Goal: Task Accomplishment & Management: Use online tool/utility

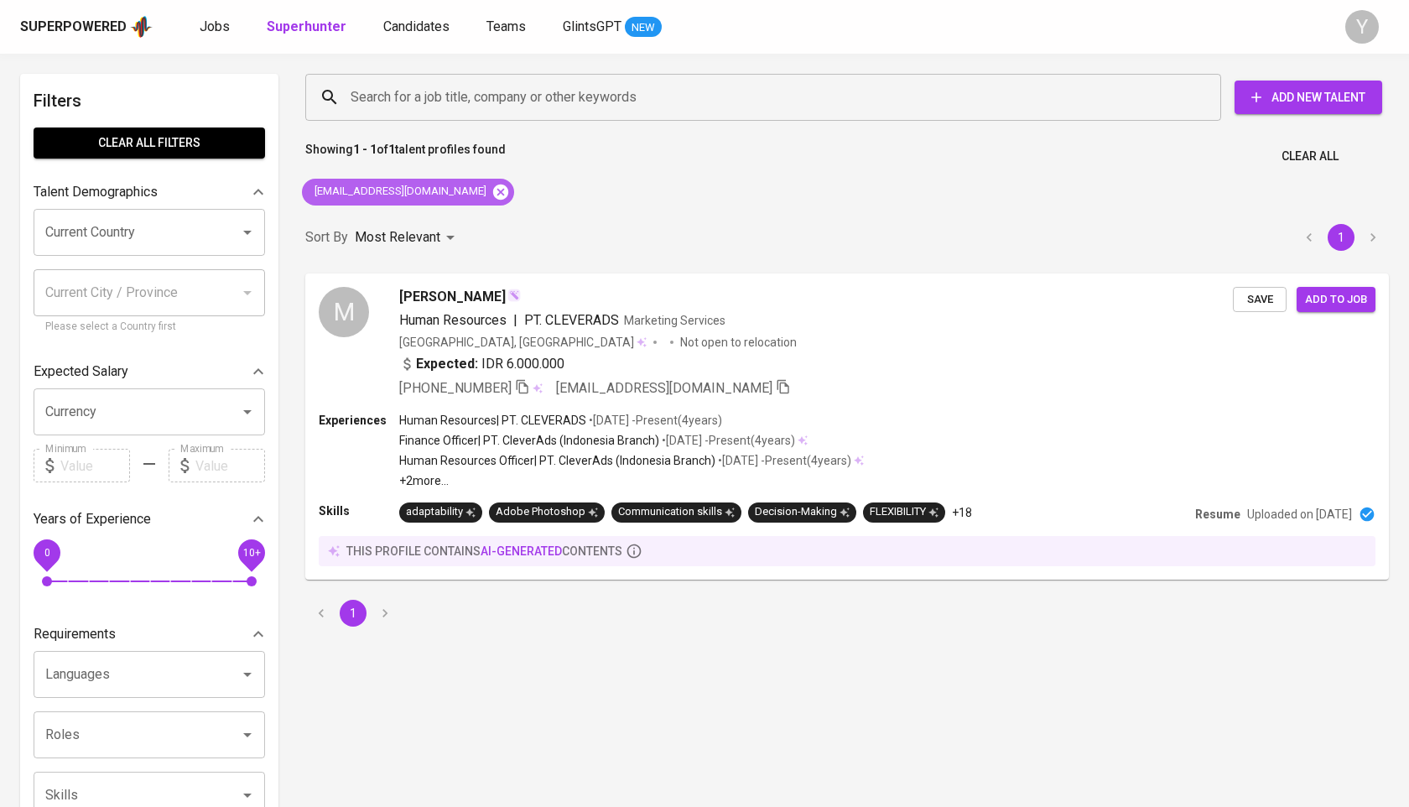
click at [492, 190] on icon at bounding box center [501, 192] width 18 height 18
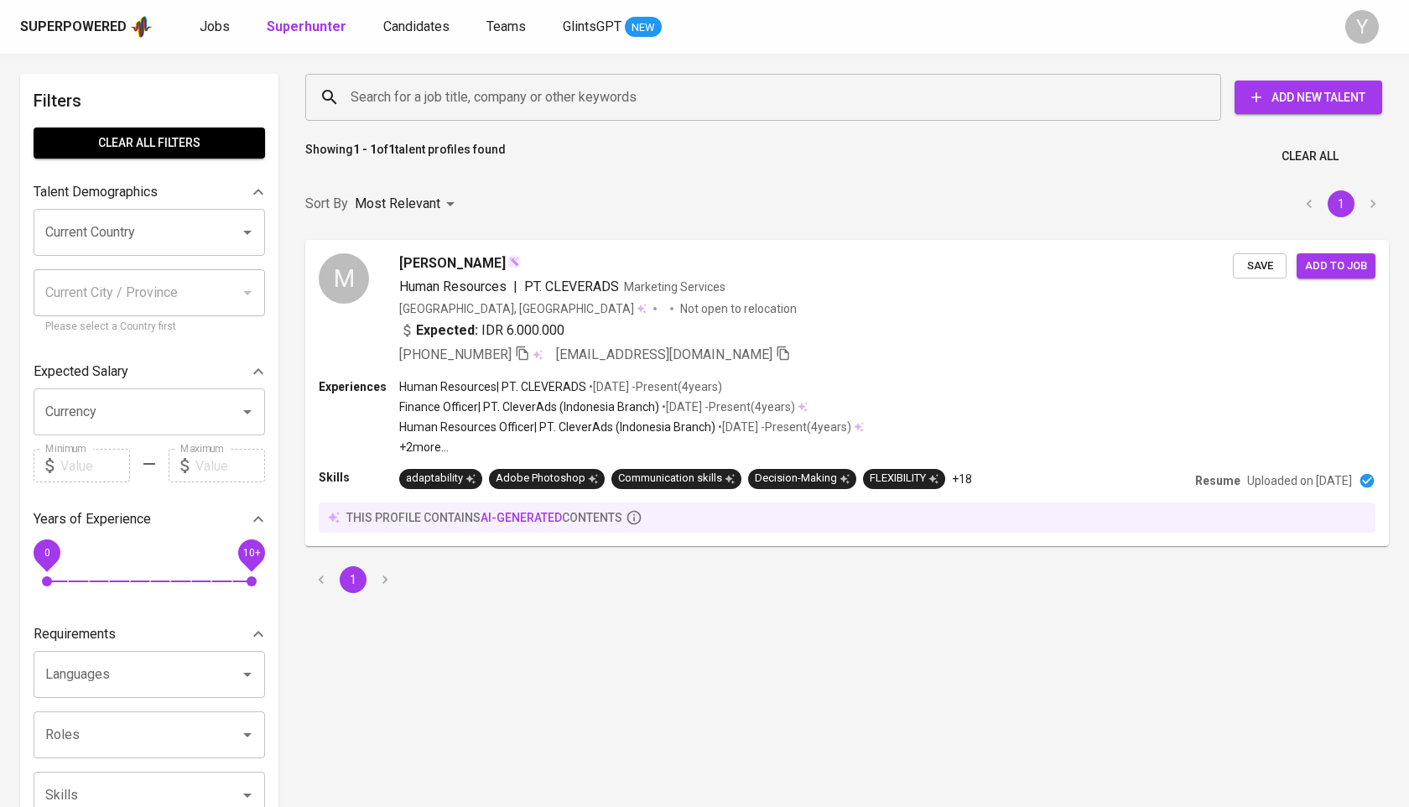
click at [463, 90] on input "Search for a job title, company or other keywords" at bounding box center [767, 97] width 842 height 32
paste input "[PERSON_NAME][EMAIL_ADDRESS][DOMAIN_NAME]"
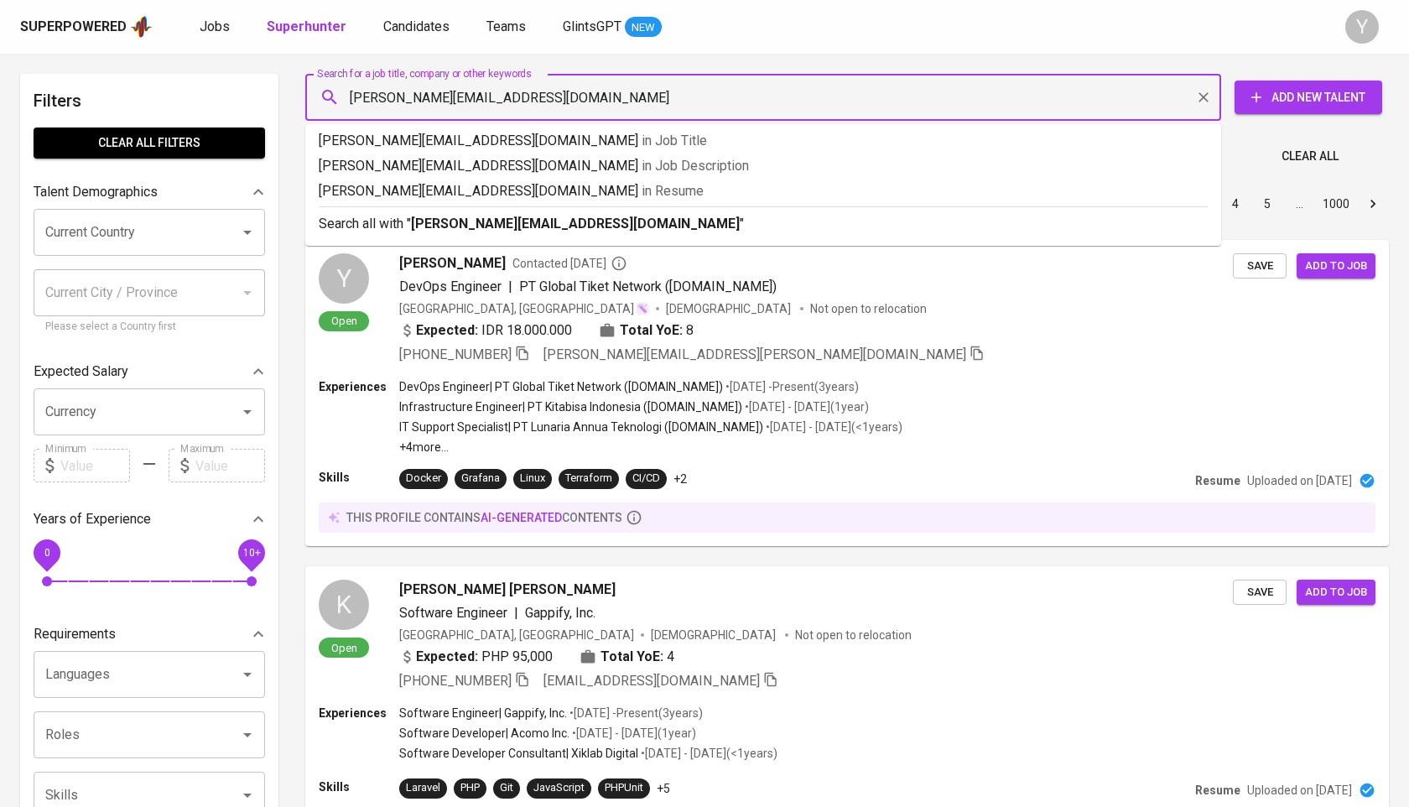
type input "[PERSON_NAME][EMAIL_ADDRESS][DOMAIN_NAME]"
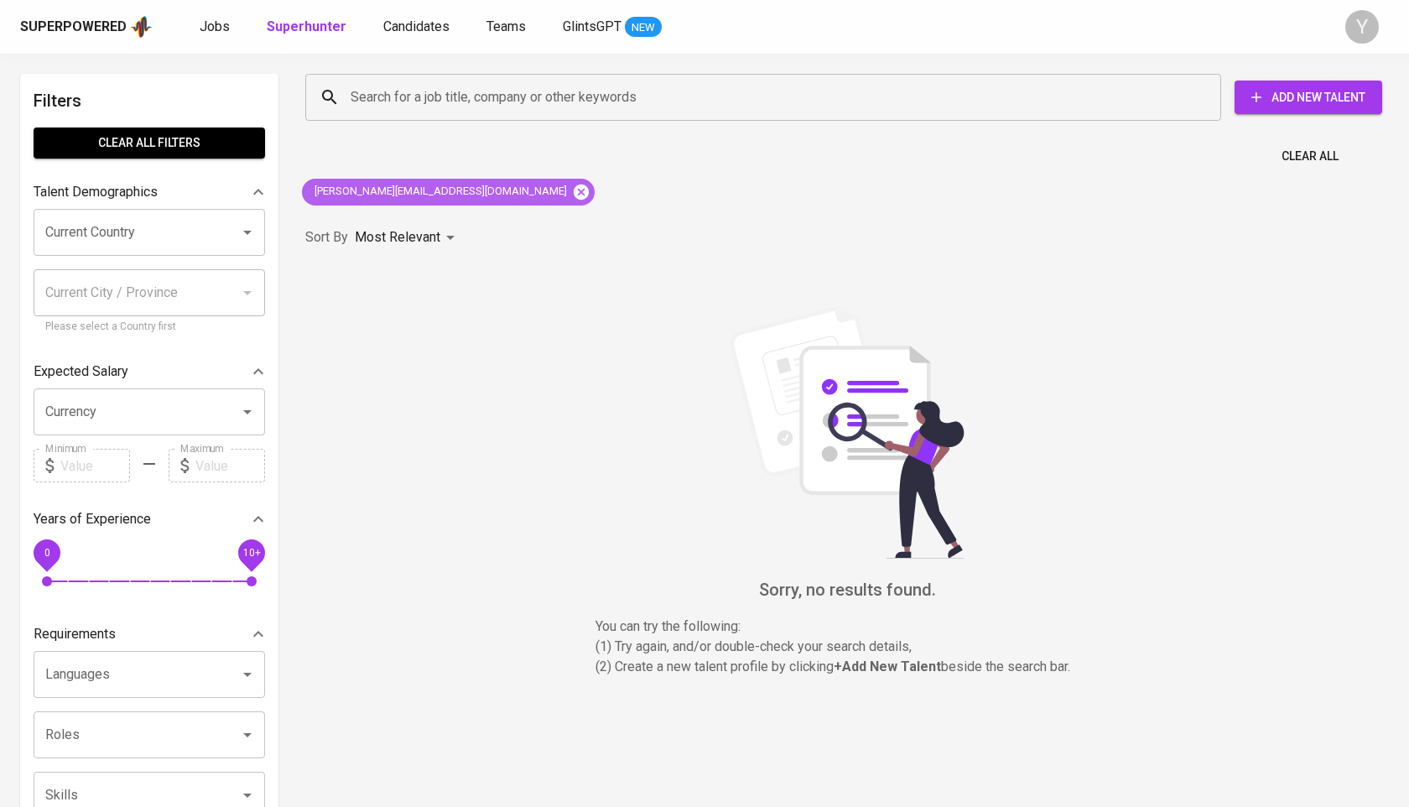
click at [574, 198] on icon at bounding box center [581, 191] width 15 height 15
click at [441, 94] on input "Search for a job title, company or other keywords" at bounding box center [767, 97] width 842 height 32
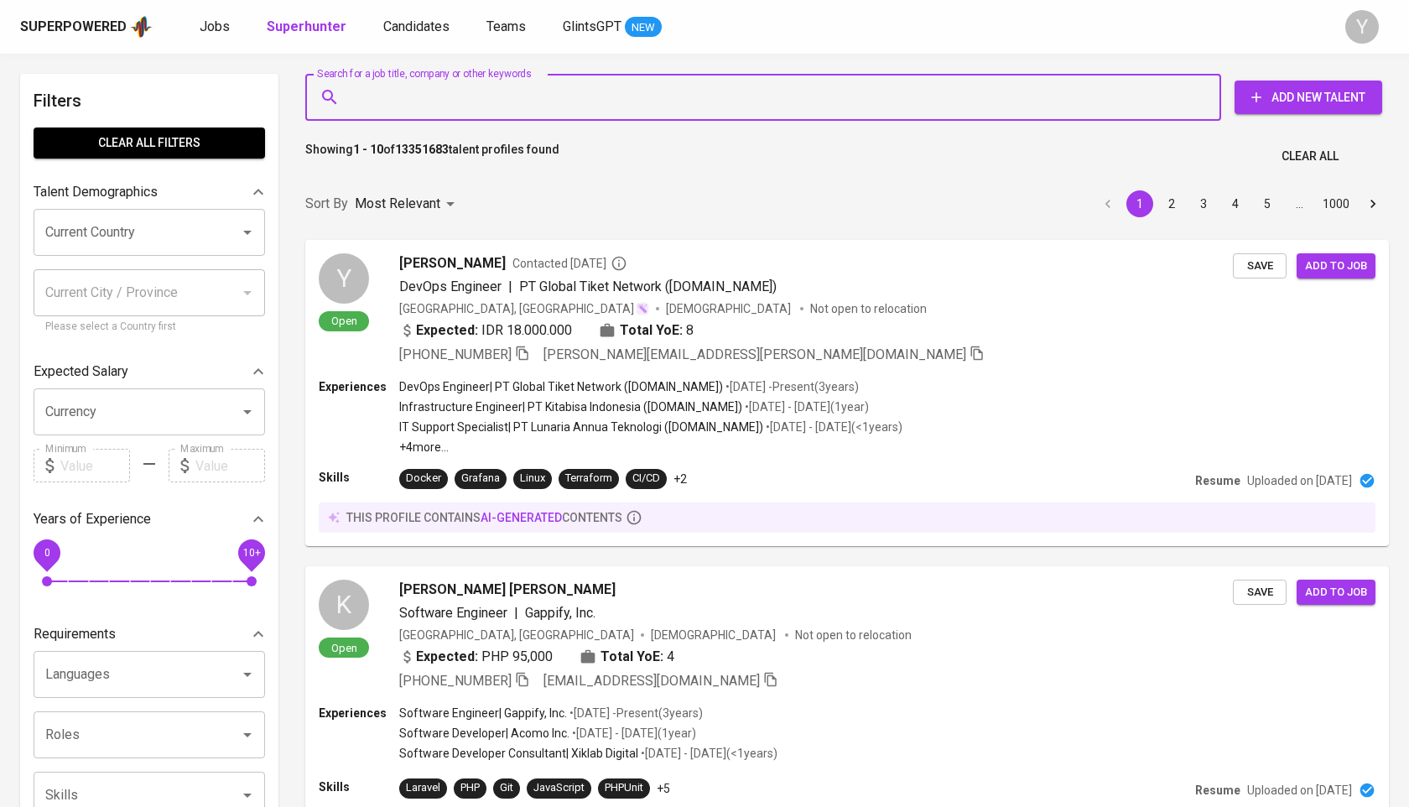
paste input "[PERSON_NAME][EMAIL_ADDRESS][DOMAIN_NAME]"
type input "[PERSON_NAME][EMAIL_ADDRESS][DOMAIN_NAME]"
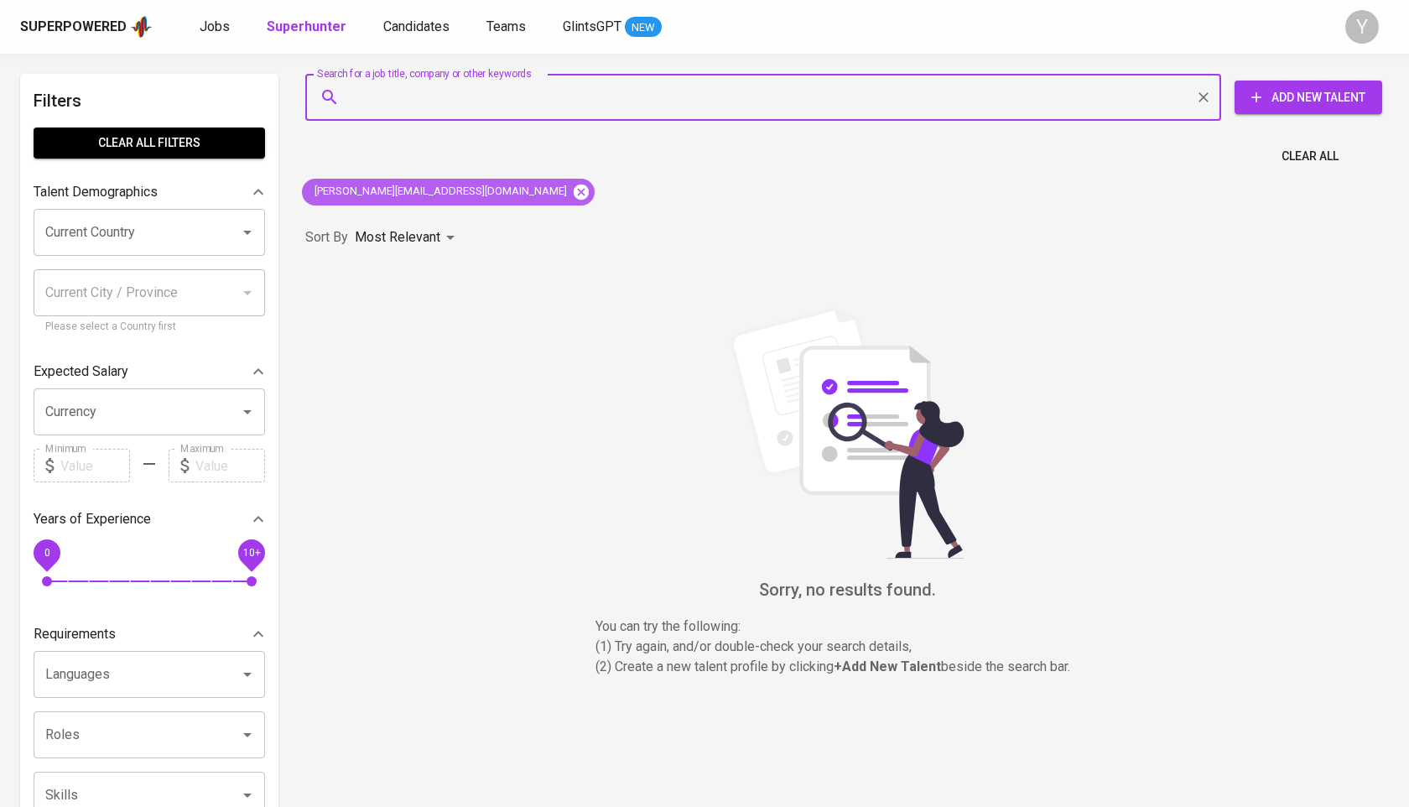
click at [574, 196] on icon at bounding box center [581, 191] width 15 height 15
